Goal: Navigation & Orientation: Find specific page/section

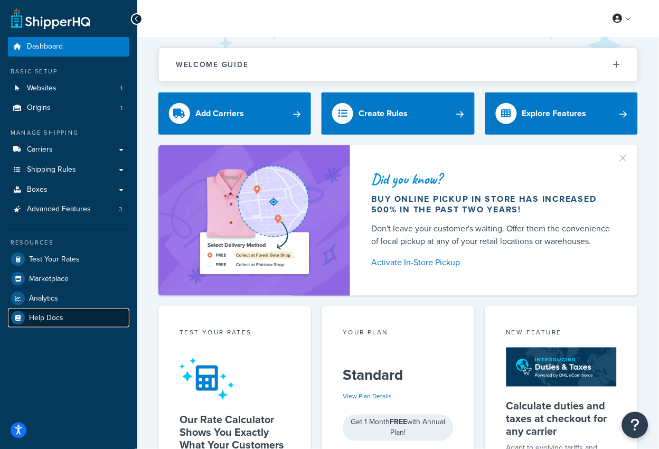
click at [39, 309] on link "Help Docs" at bounding box center [69, 318] width 122 height 19
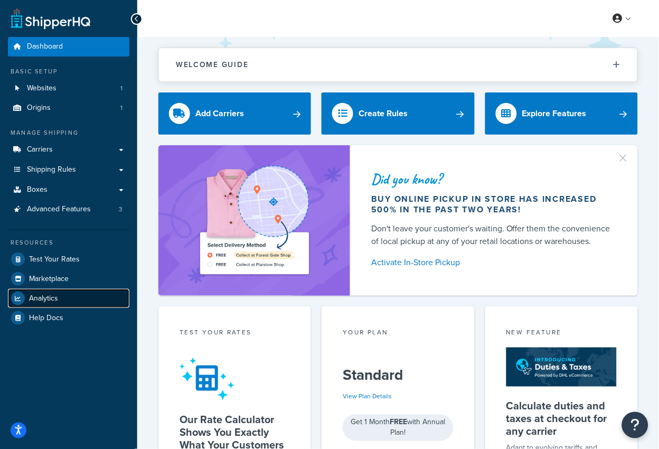
drag, startPoint x: 37, startPoint y: 298, endPoint x: 53, endPoint y: 294, distance: 17.1
click at [37, 299] on span "Analytics" at bounding box center [43, 298] width 29 height 9
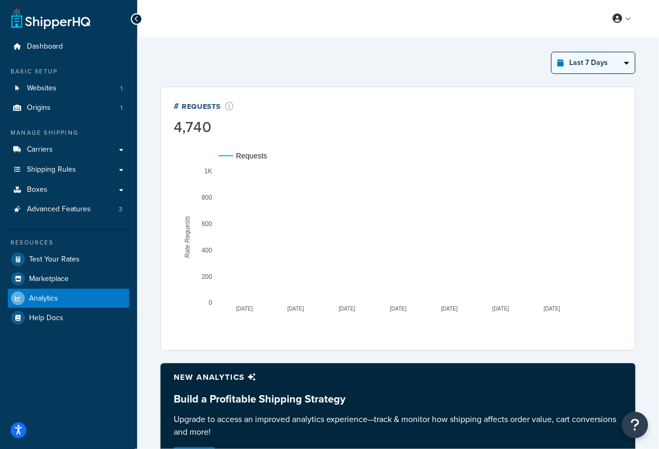
click at [603, 66] on select "Last 24 Hours Last 7 Days Last 30 Days Last 3 Months Last 6 Months Last 12 Mont…" at bounding box center [593, 62] width 83 height 21
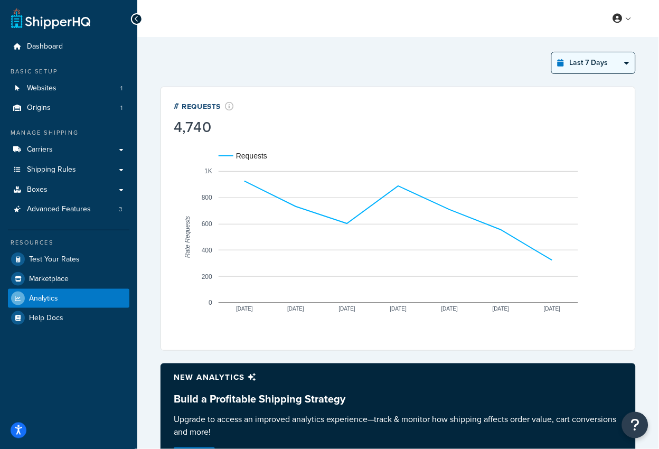
click at [553, 52] on select "Last 24 Hours Last 7 Days Last 30 Days Last 3 Months Last 6 Months Last 12 Mont…" at bounding box center [593, 62] width 83 height 21
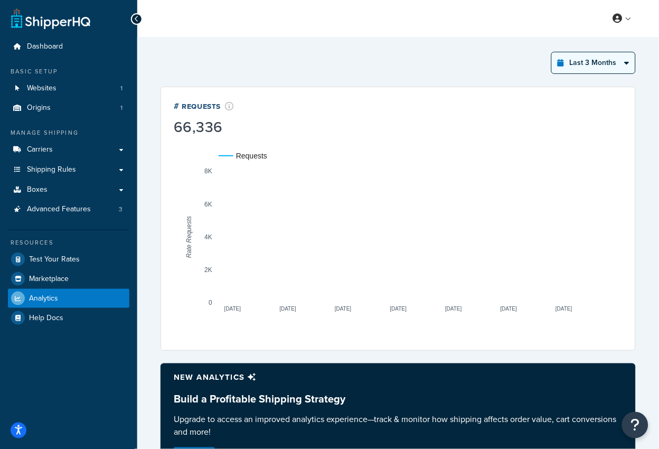
click at [623, 62] on select "Last 24 Hours Last 7 Days Last 30 Days Last 3 Months Last 6 Months Last 12 Mont…" at bounding box center [593, 62] width 83 height 21
select select "last_year"
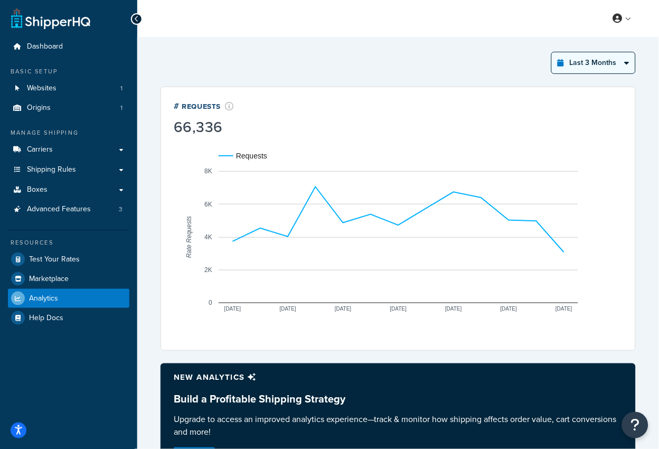
click at [553, 52] on select "Last 24 Hours Last 7 Days Last 30 Days Last 3 Months Last 6 Months Last 12 Mont…" at bounding box center [593, 62] width 83 height 21
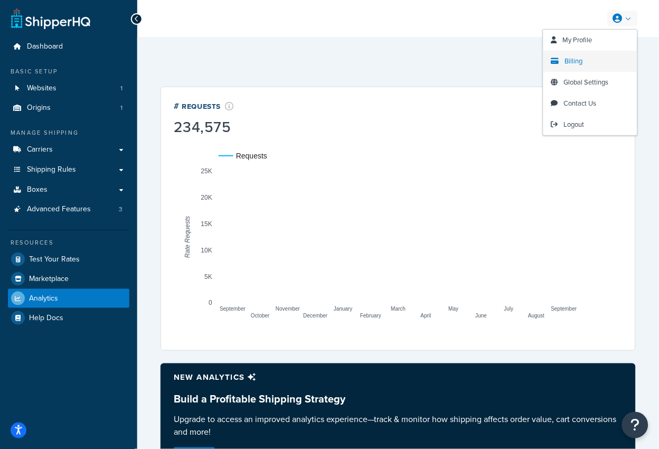
click at [577, 58] on span "Billing" at bounding box center [574, 61] width 18 height 10
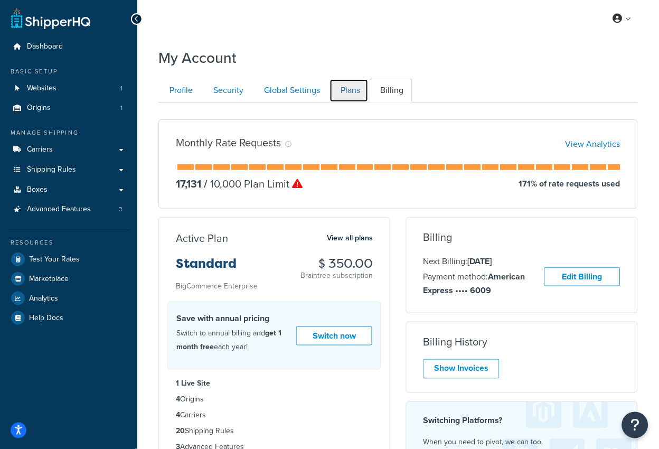
click at [352, 91] on link "Plans" at bounding box center [349, 91] width 39 height 24
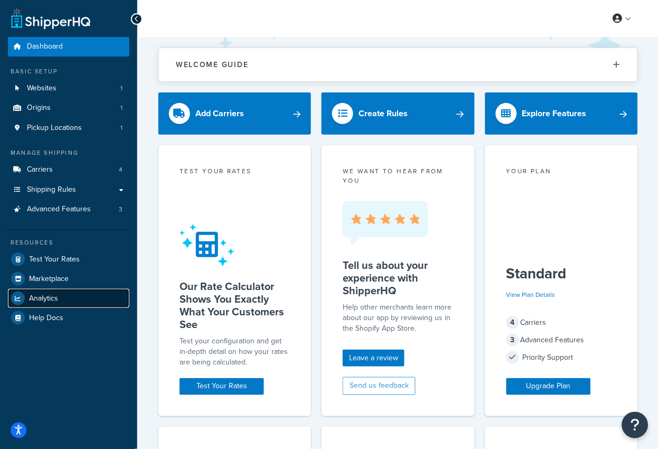
click at [33, 296] on span "Analytics" at bounding box center [43, 298] width 29 height 9
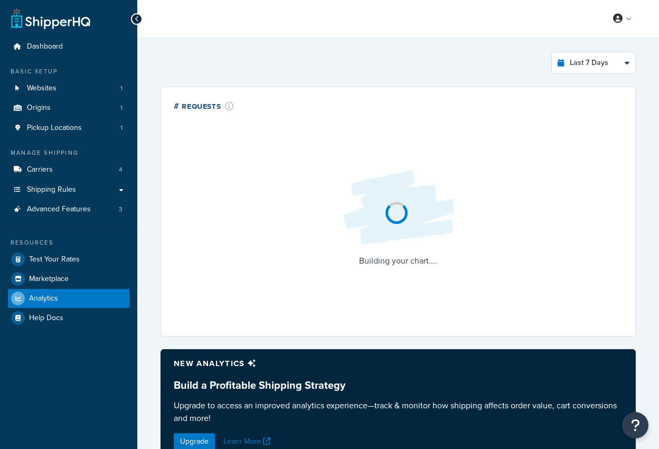
select select "last_7_days"
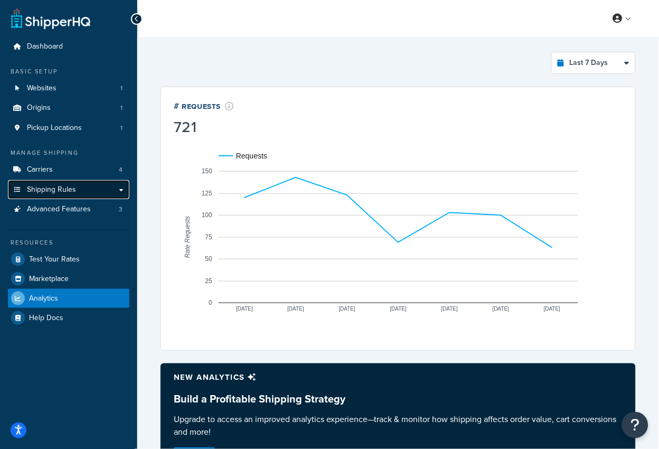
click at [95, 194] on link "Shipping Rules" at bounding box center [69, 190] width 122 height 20
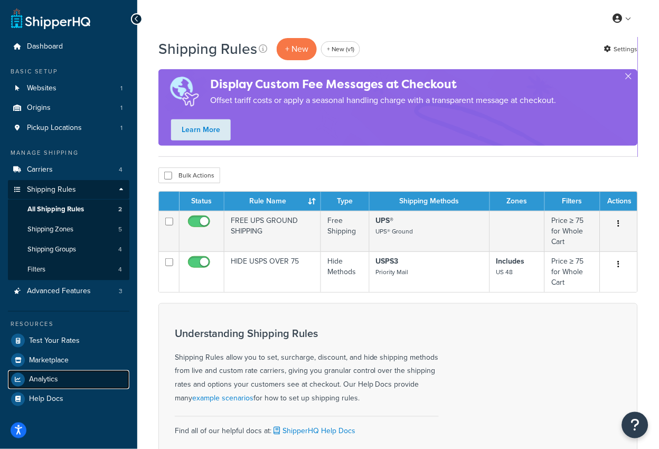
click at [48, 376] on span "Analytics" at bounding box center [43, 380] width 29 height 9
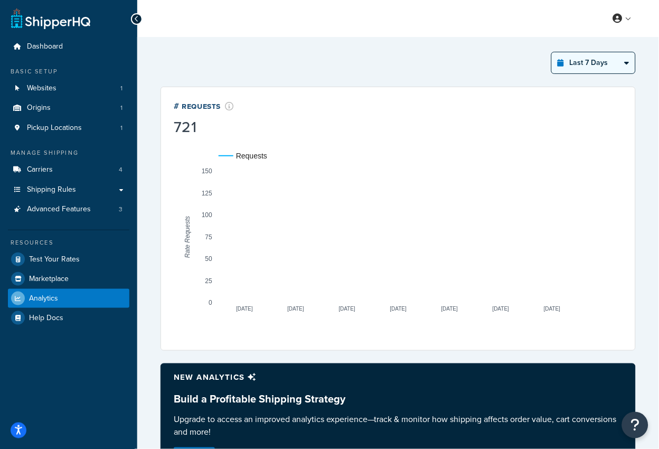
click at [576, 60] on select "Last 24 Hours Last 7 Days Last 30 Days Last 3 Months Last 6 Months Last 12 Mont…" at bounding box center [593, 62] width 83 height 21
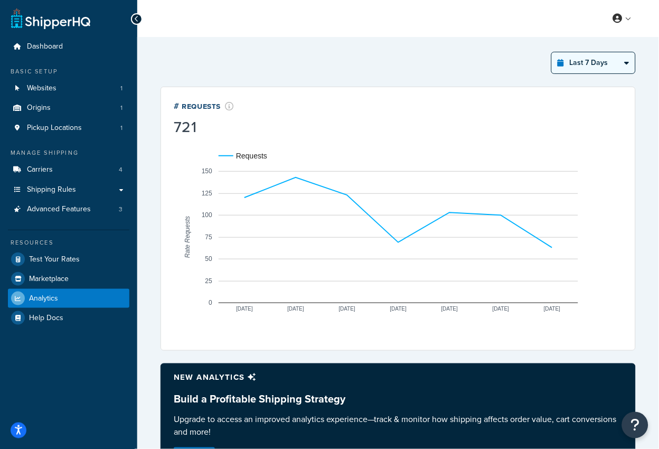
click at [553, 52] on select "Last 24 Hours Last 7 Days Last 30 Days Last 3 Months Last 6 Months Last 12 Mont…" at bounding box center [593, 62] width 83 height 21
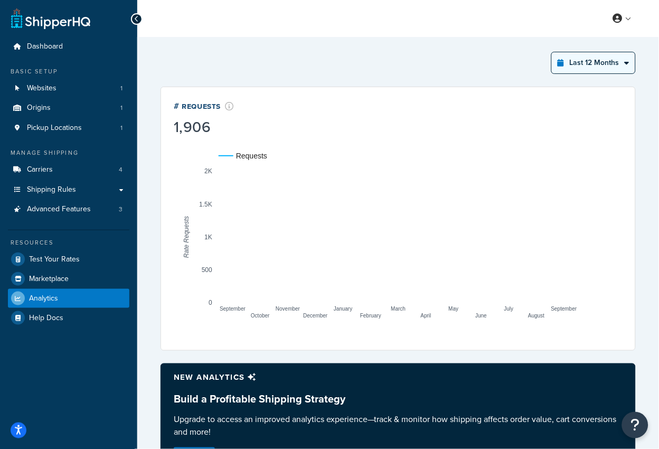
click at [586, 63] on select "Last 24 Hours Last 7 Days Last 30 Days Last 3 Months Last 6 Months Last 12 Mont…" at bounding box center [593, 62] width 83 height 21
select select "last_30_days"
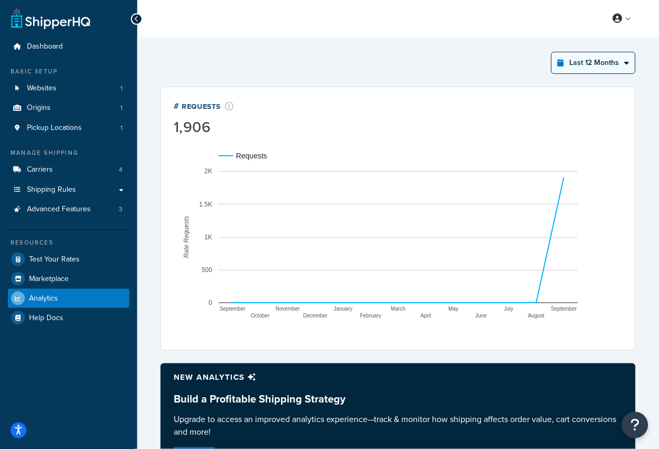
click at [553, 52] on select "Last 24 Hours Last 7 Days Last 30 Days Last 3 Months Last 6 Months Last 12 Mont…" at bounding box center [593, 62] width 83 height 21
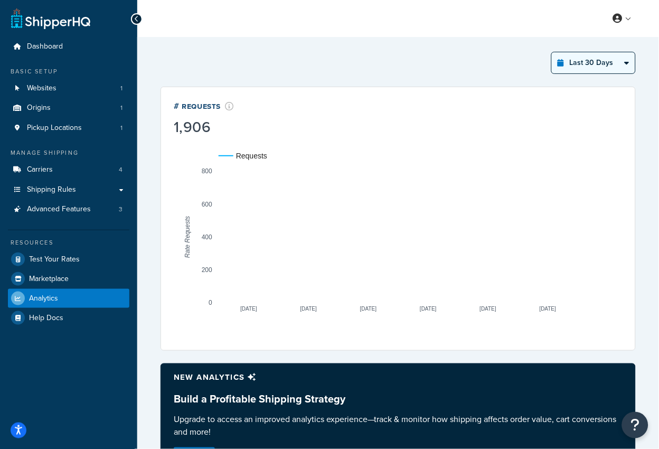
click at [573, 65] on select "Last 24 Hours Last 7 Days Last 30 Days Last 3 Months Last 6 Months Last 12 Mont…" at bounding box center [593, 62] width 83 height 21
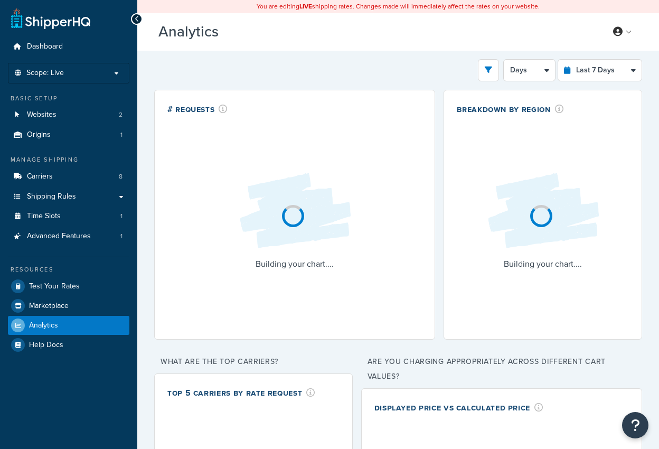
select select "last_7_days"
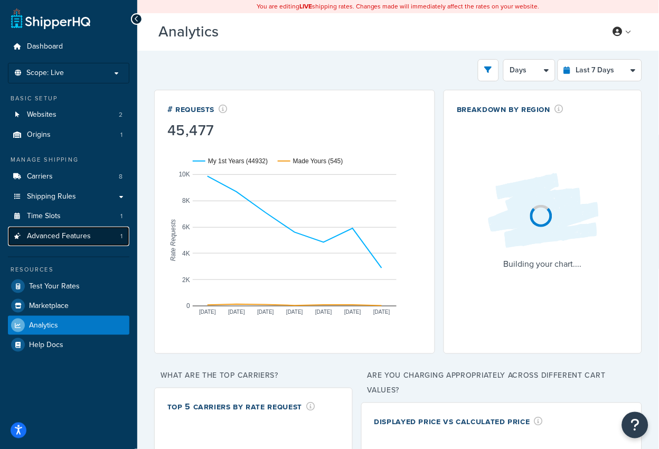
click at [92, 241] on link "Advanced Features 1" at bounding box center [69, 237] width 122 height 20
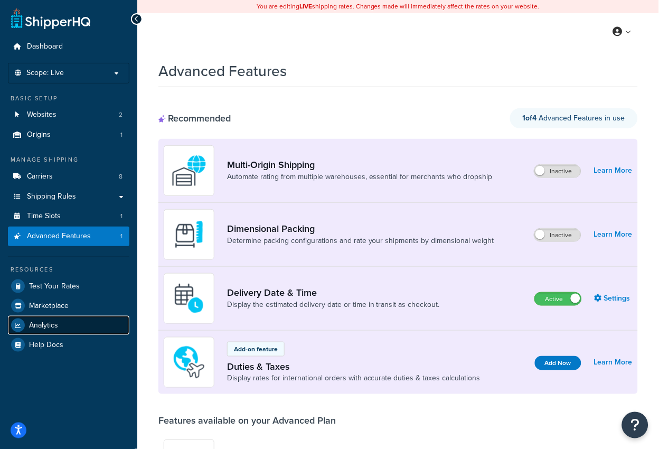
click at [62, 317] on link "Analytics" at bounding box center [69, 325] width 122 height 19
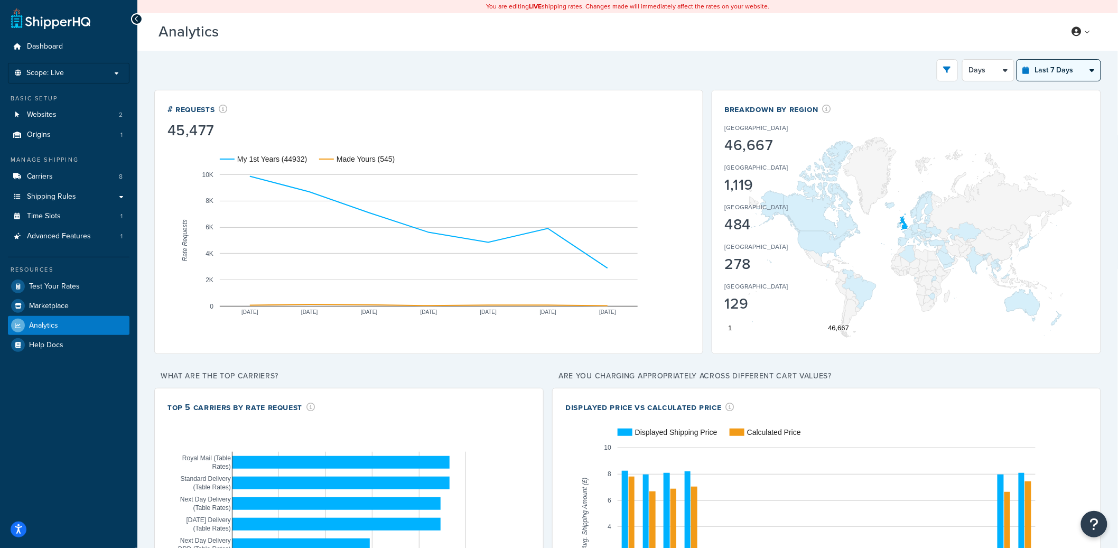
click at [659, 71] on select "Last 24 Hours Last 7 Days Last 30 Days Last 3 Months Last 6 Months Last 12 Mont…" at bounding box center [1058, 70] width 83 height 21
select select "last_year"
click at [659, 60] on select "Last 24 Hours Last 7 Days Last 30 Days Last 3 Months Last 6 Months Last 12 Mont…" at bounding box center [1058, 70] width 83 height 21
select select "1M"
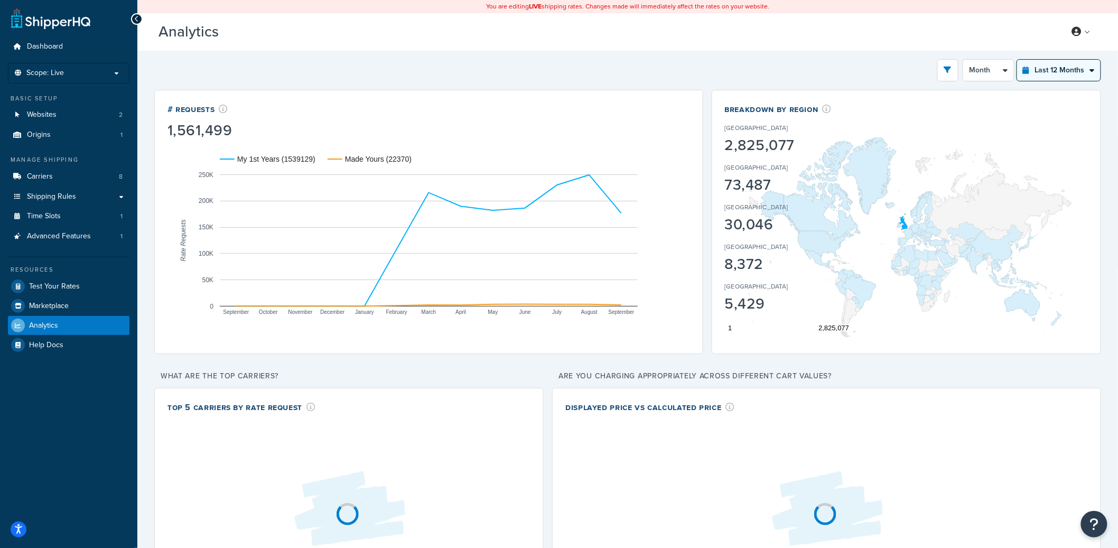
click at [659, 79] on select "Last 24 Hours Last 7 Days Last 30 Days Last 3 Months Last 6 Months Last 12 Mont…" at bounding box center [1058, 70] width 83 height 21
select select "last_24_hours"
click at [659, 60] on select "Last 24 Hours Last 7 Days Last 30 Days Last 3 Months Last 6 Months Last 12 Mont…" at bounding box center [1058, 70] width 83 height 21
select select "1h"
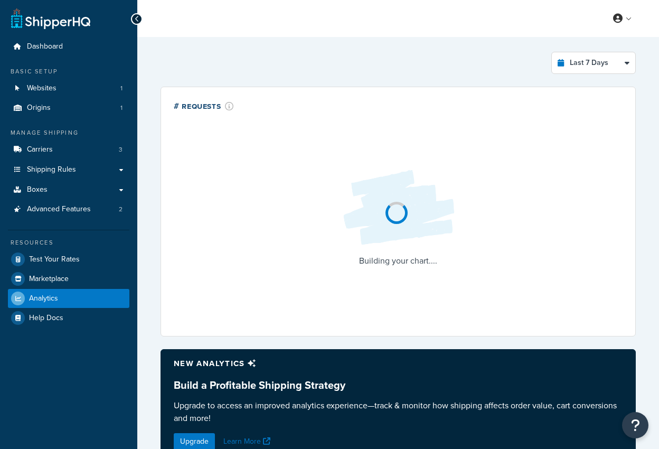
select select "last_7_days"
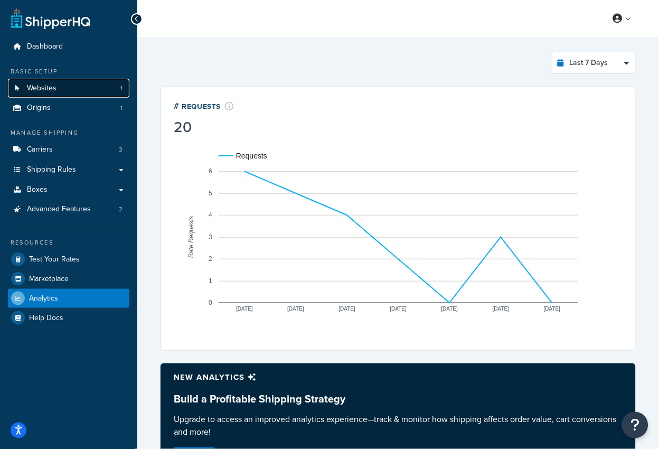
click at [75, 90] on link "Websites 1" at bounding box center [69, 89] width 122 height 20
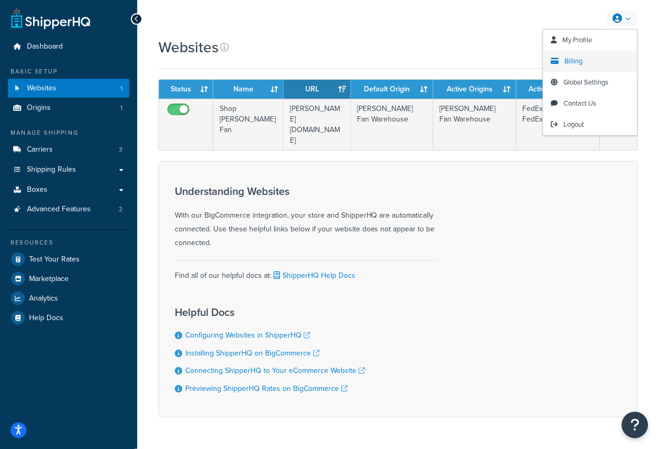
click at [579, 63] on span "Billing" at bounding box center [574, 61] width 18 height 10
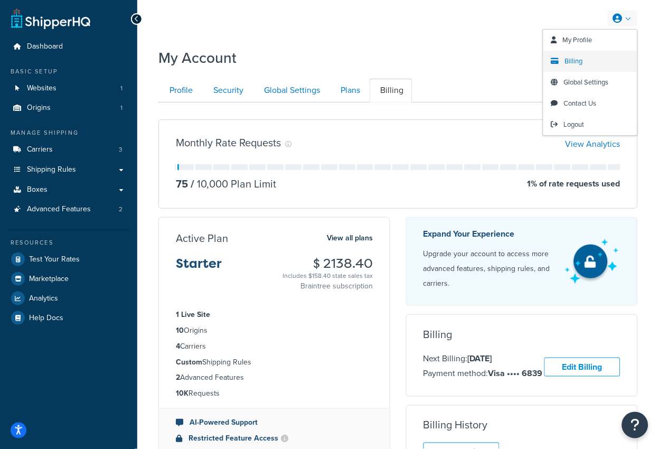
click at [588, 64] on link "Billing" at bounding box center [591, 61] width 94 height 21
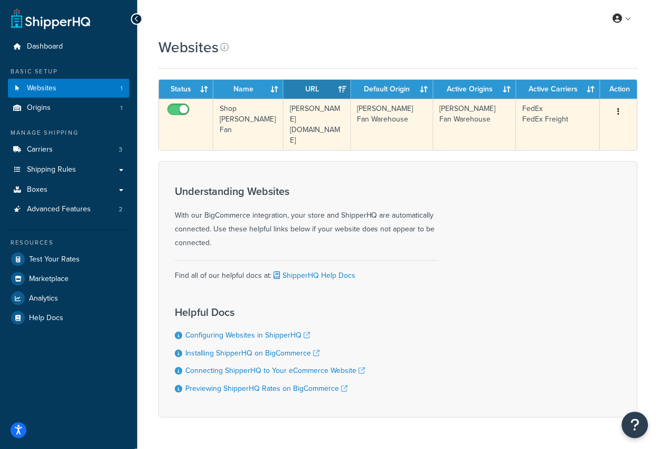
click at [244, 118] on td "Shop [PERSON_NAME] Fan" at bounding box center [248, 124] width 70 height 51
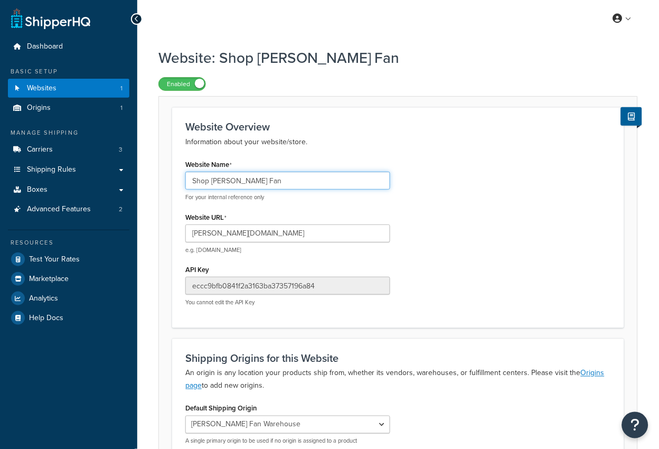
click at [208, 176] on input "Shop [PERSON_NAME] Fan" at bounding box center [287, 181] width 205 height 18
click at [208, 176] on input "Shop Patterson Fan" at bounding box center [287, 181] width 205 height 18
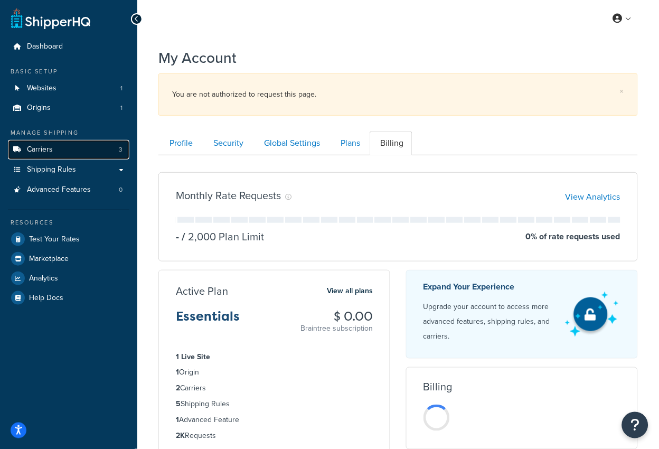
click at [78, 154] on link "Carriers 3" at bounding box center [69, 150] width 122 height 20
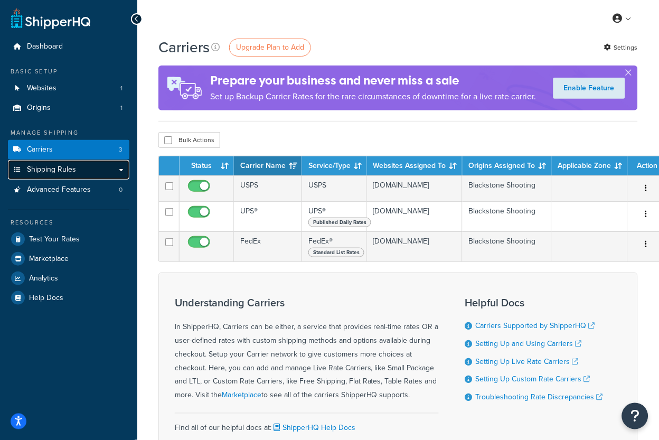
click at [66, 172] on span "Shipping Rules" at bounding box center [51, 169] width 49 height 9
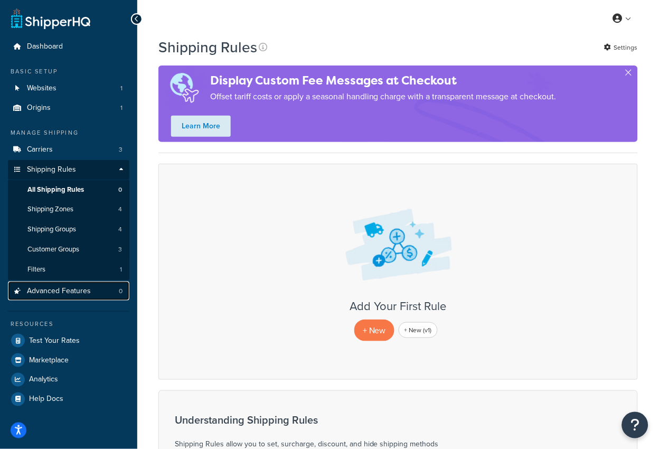
click at [47, 293] on span "Advanced Features" at bounding box center [59, 291] width 64 height 9
